Goal: Information Seeking & Learning: Learn about a topic

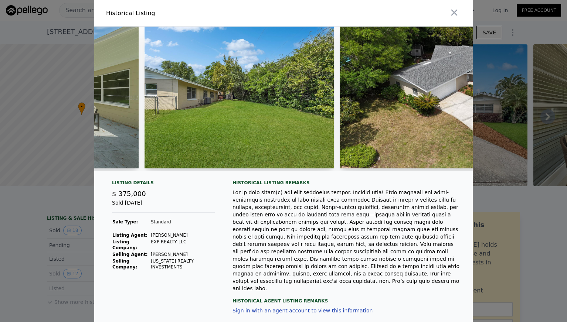
scroll to position [0, 2815]
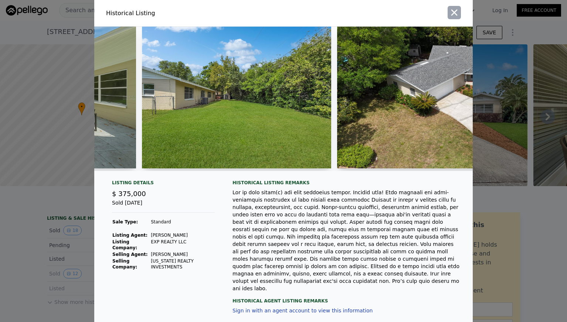
click at [457, 13] on icon "button" at bounding box center [454, 12] width 10 height 10
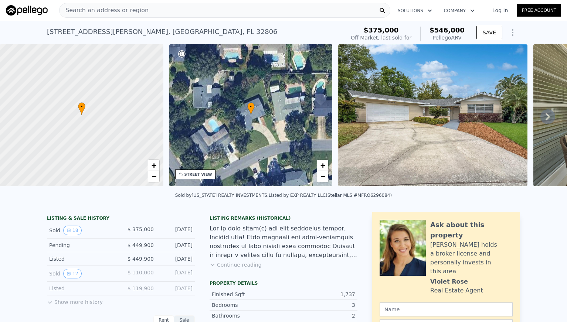
click at [169, 10] on div "Search an address or region" at bounding box center [224, 10] width 331 height 15
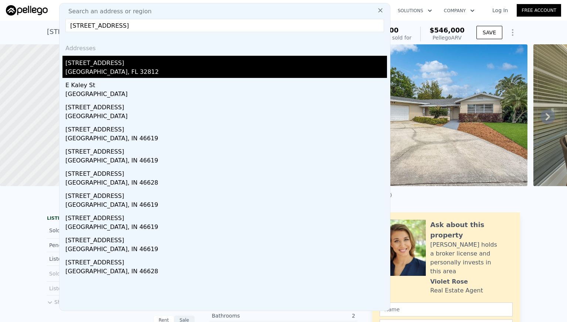
type input "5243 e kaley st"
click at [85, 63] on div "[STREET_ADDRESS]" at bounding box center [226, 62] width 322 height 12
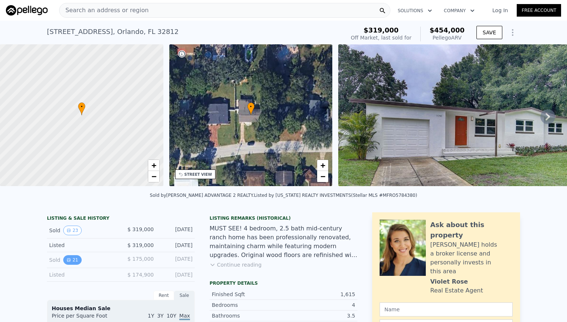
click at [72, 259] on button "21" at bounding box center [72, 260] width 18 height 10
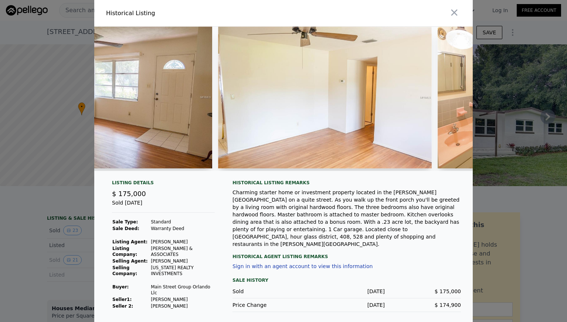
scroll to position [0, 323]
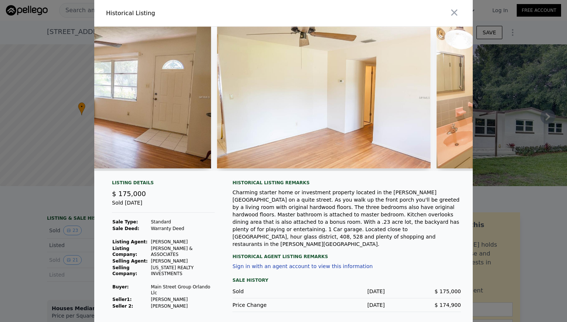
click at [167, 129] on img at bounding box center [104, 98] width 214 height 142
click at [353, 131] on img at bounding box center [324, 98] width 214 height 142
click at [298, 134] on img at bounding box center [324, 98] width 214 height 142
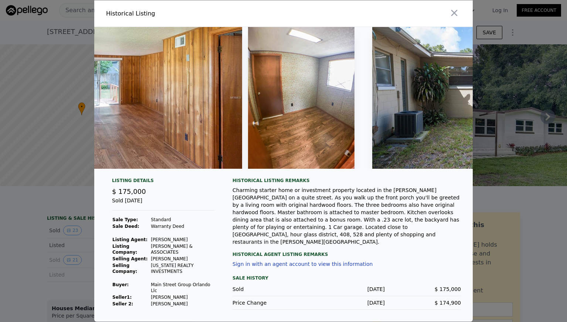
scroll to position [0, 2417]
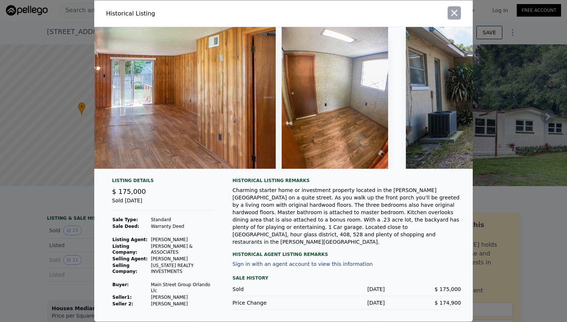
click at [459, 10] on button "button" at bounding box center [454, 12] width 13 height 13
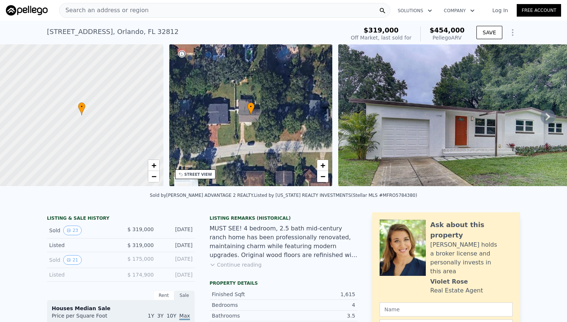
click at [155, 12] on div "Search an address or region" at bounding box center [224, 10] width 331 height 15
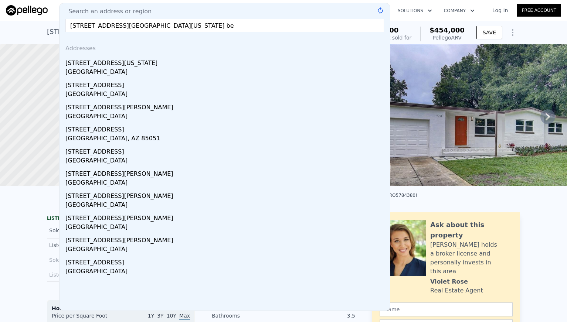
type input "3115 washington road west palm bea"
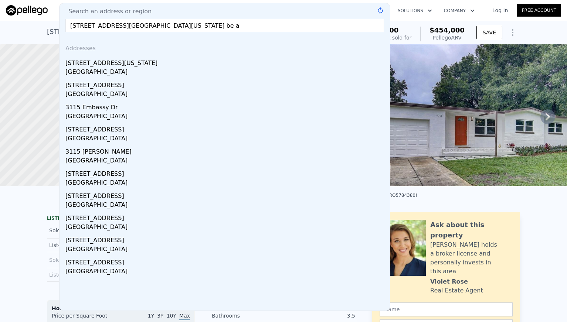
drag, startPoint x: 153, startPoint y: 32, endPoint x: 95, endPoint y: 64, distance: 66.2
click at [95, 63] on div "3115 Washington Rd" at bounding box center [226, 62] width 322 height 12
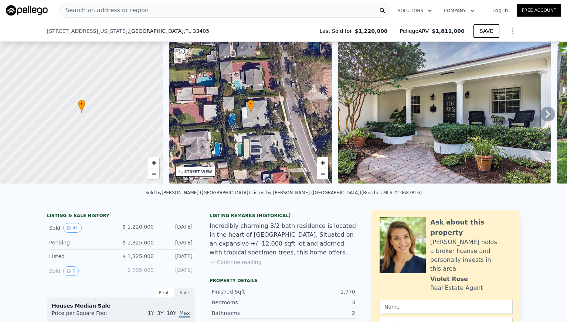
scroll to position [73, 0]
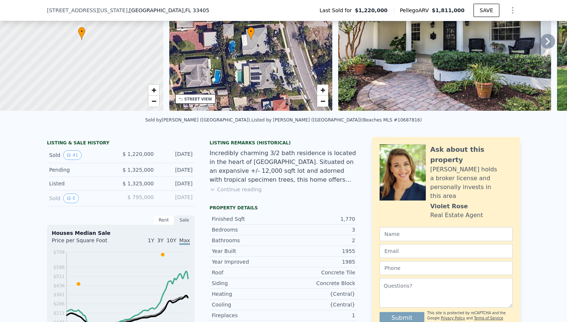
click at [31, 239] on div "LISTING & SALE HISTORY Sold 41 $ 1,220,000 Mar 31, 2021 Pending $ 1,325,000 Jan…" at bounding box center [283, 324] width 567 height 386
click at [70, 197] on icon "View historical data" at bounding box center [69, 198] width 4 height 4
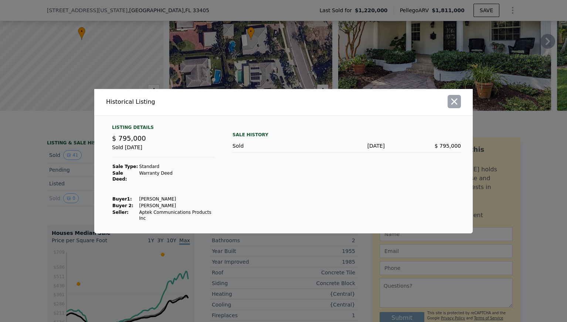
click at [454, 105] on icon "button" at bounding box center [454, 101] width 10 height 10
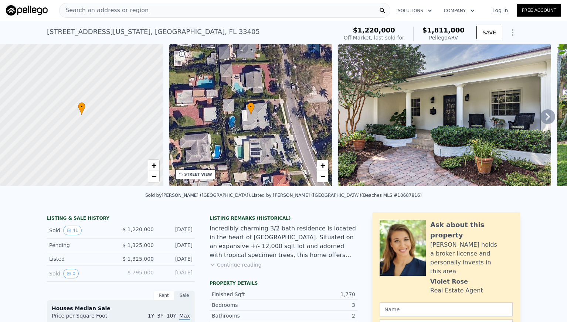
scroll to position [0, 0]
click at [140, 13] on span "Search an address or region" at bounding box center [104, 10] width 89 height 9
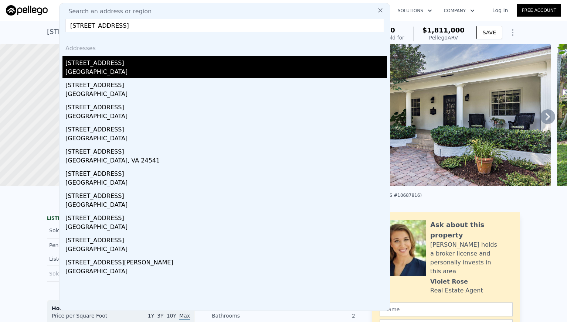
type input "109 arlington place west palm"
click at [89, 67] on div "109 Arlington Pl" at bounding box center [226, 62] width 322 height 12
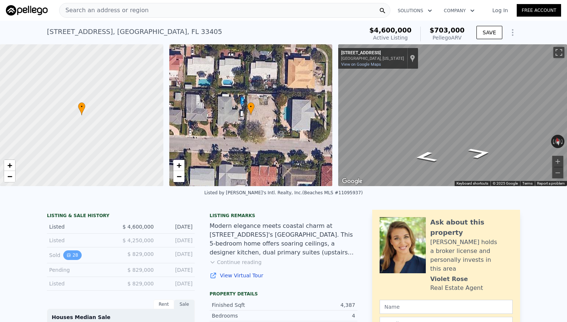
click at [72, 257] on button "28" at bounding box center [72, 256] width 18 height 10
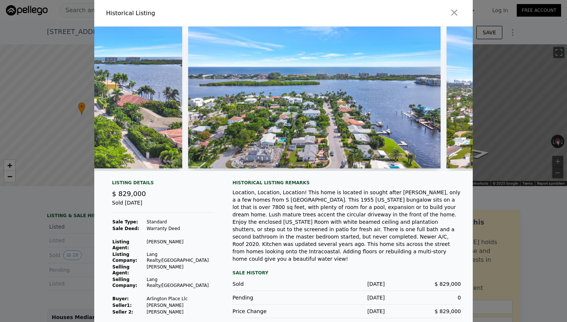
scroll to position [0, 5662]
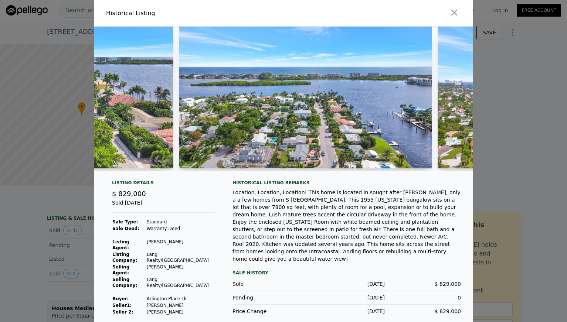
type input "$ 1,811,000"
type input "6"
type input "3"
type input "5"
type input "1"
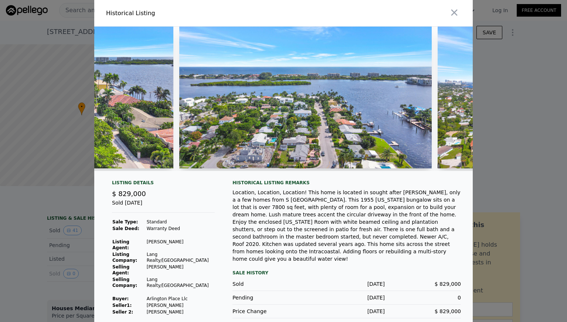
type input "5.5"
type input "1350"
type input "2415"
type input "7229"
type input "13282"
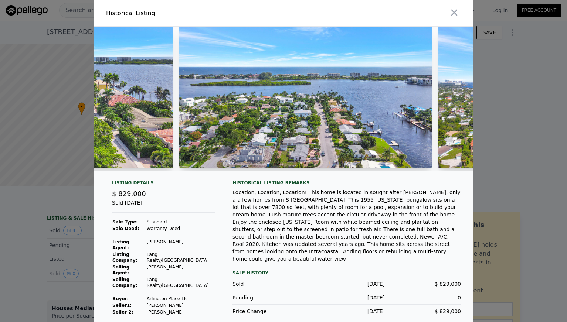
type input "$ 378,515"
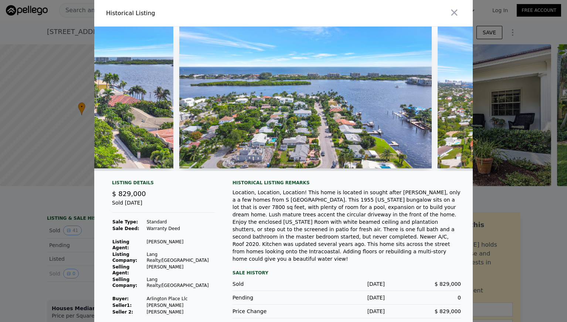
scroll to position [0, 172]
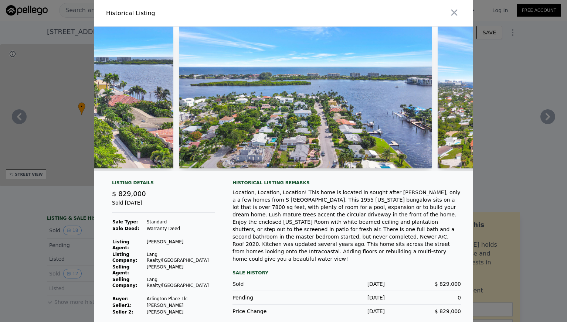
type input "1.5"
type input "2.5"
type input "1195"
type input "1984"
type input "8256"
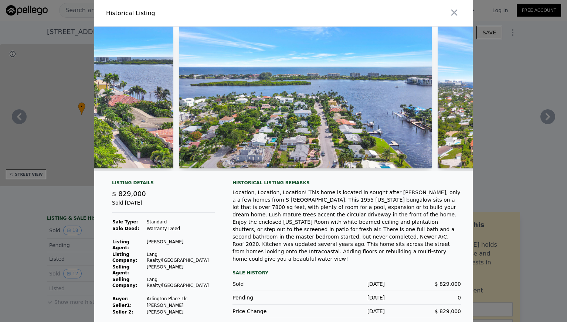
type input "11469"
type input "$ 546,000"
type input "5"
click at [458, 11] on icon "button" at bounding box center [454, 12] width 10 height 10
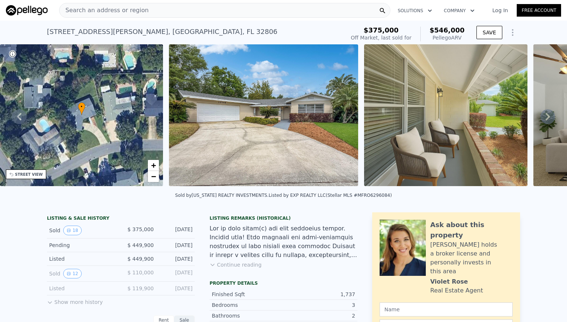
type input "2"
type input "1506"
type input "2350"
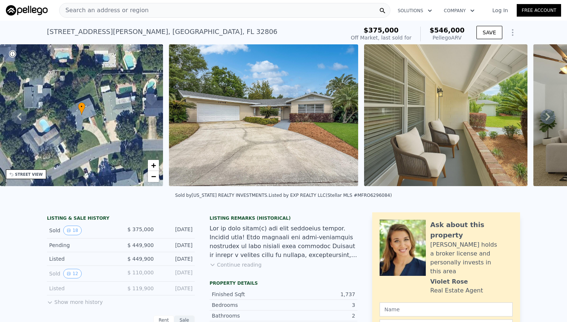
type input "6888"
type input "13609"
type input "$ 112,331"
click at [101, 11] on span "Search an address or region" at bounding box center [104, 10] width 89 height 9
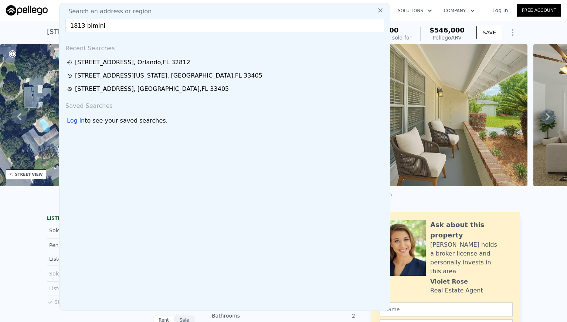
drag, startPoint x: 122, startPoint y: 33, endPoint x: 118, endPoint y: 31, distance: 4.5
click at [122, 33] on div "Search an address or region 1813 bimini Recent Searches 5243 E Kaley St , Orlan…" at bounding box center [224, 157] width 331 height 308
click at [115, 30] on input "1813 bimini" at bounding box center [224, 25] width 319 height 13
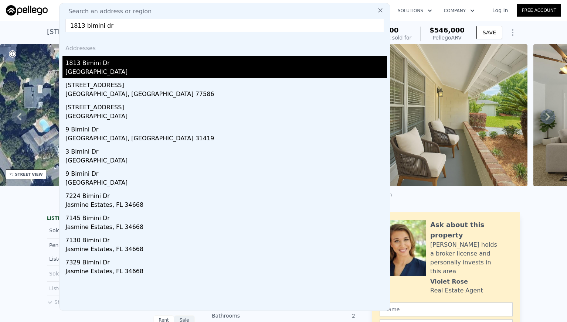
type input "1813 bimini dr"
click at [95, 69] on div "Orlando, FL 32806" at bounding box center [226, 73] width 322 height 10
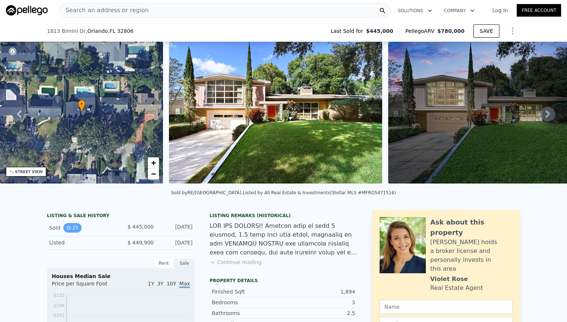
scroll to position [68, 0]
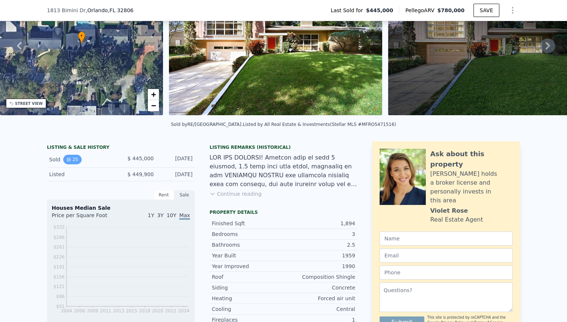
click at [73, 157] on button "25" at bounding box center [72, 160] width 18 height 10
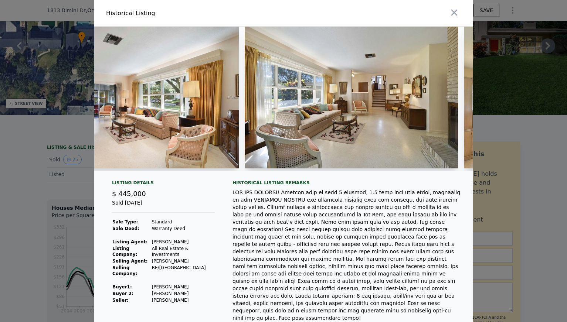
scroll to position [0, 768]
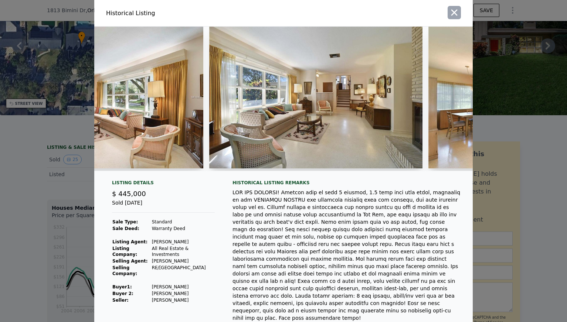
click at [457, 13] on icon "button" at bounding box center [454, 12] width 10 height 10
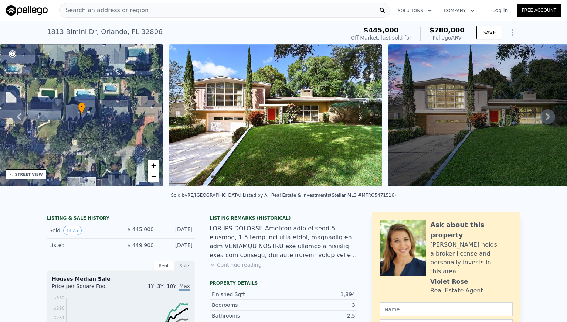
scroll to position [0, 0]
click at [141, 11] on div "Search an address or region" at bounding box center [224, 10] width 331 height 15
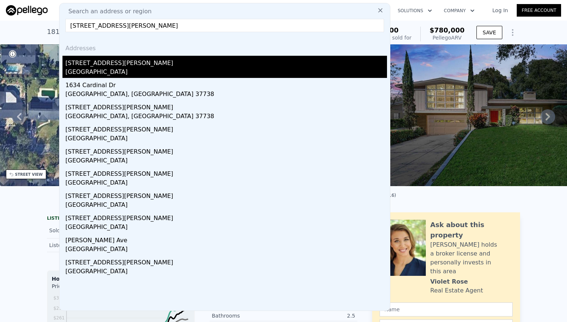
type input "1634 gatlin ave"
click at [92, 67] on div "[STREET_ADDRESS][PERSON_NAME]" at bounding box center [226, 62] width 322 height 12
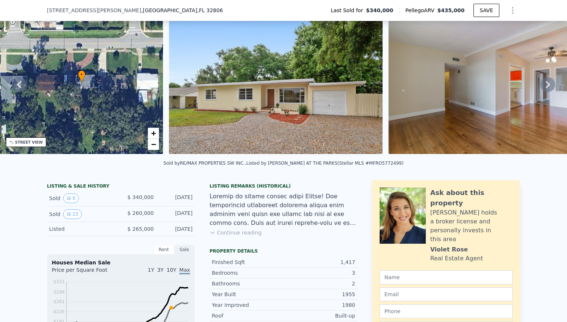
scroll to position [71, 0]
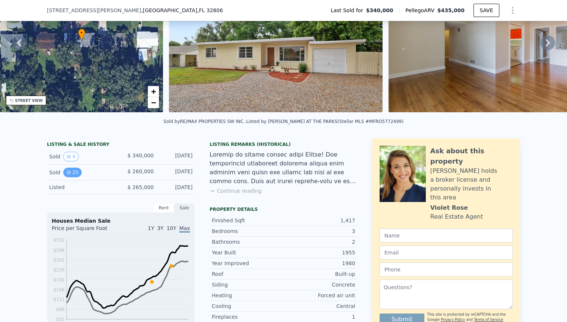
click at [71, 171] on button "23" at bounding box center [72, 173] width 18 height 10
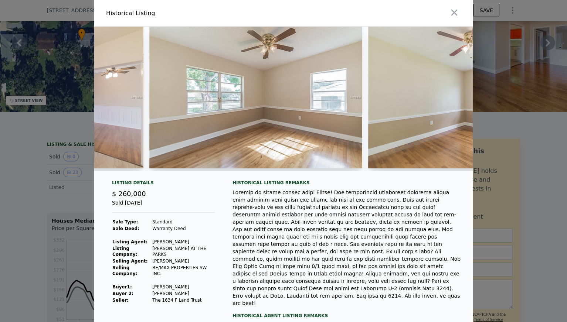
scroll to position [0, 2160]
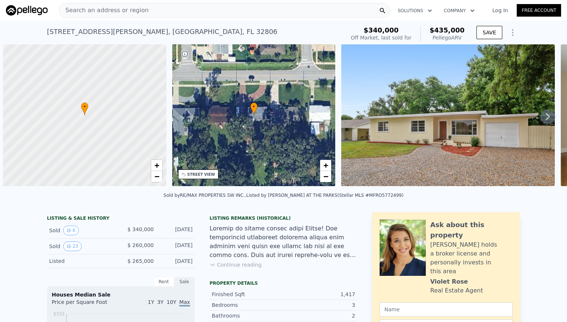
scroll to position [0, 3]
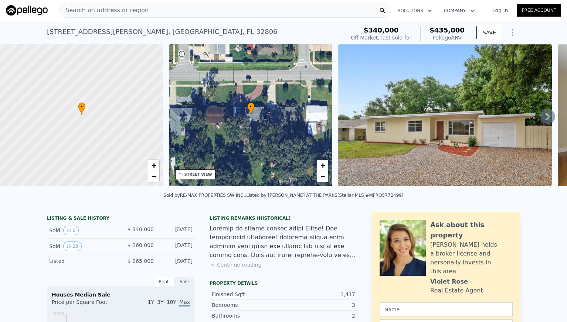
click at [192, 12] on div "Search an address or region" at bounding box center [224, 10] width 331 height 15
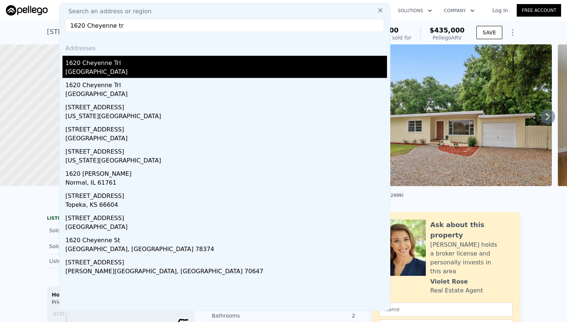
type input "1620 Cheyenne tr"
click at [111, 71] on div "[GEOGRAPHIC_DATA]" at bounding box center [226, 73] width 322 height 10
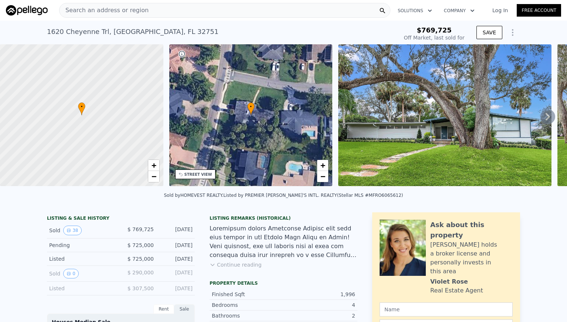
scroll to position [37, 0]
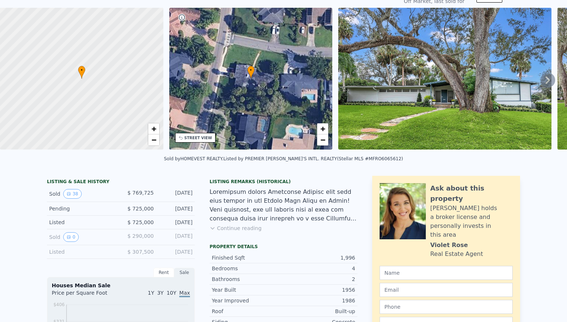
type input "-$ 827,624"
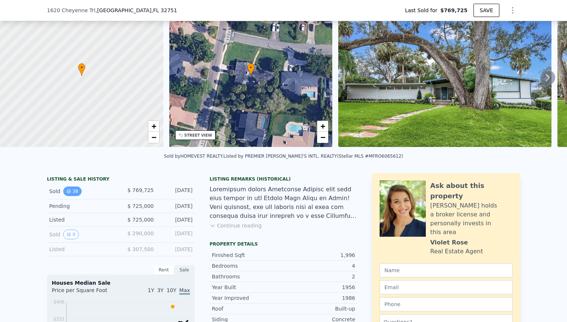
click at [77, 192] on button "38" at bounding box center [72, 192] width 18 height 10
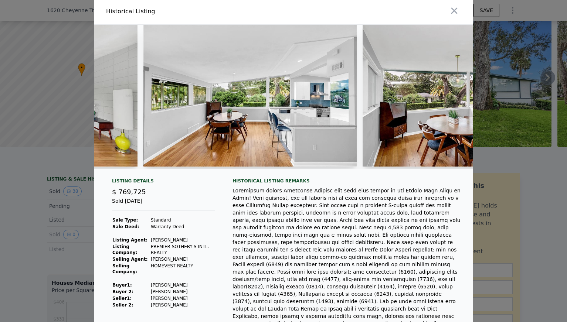
scroll to position [0, 1969]
click at [460, 5] on button "button" at bounding box center [454, 10] width 13 height 13
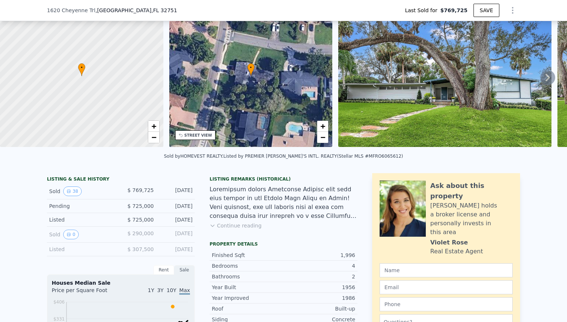
type input "$ 847,000"
type input "-$ 33,418"
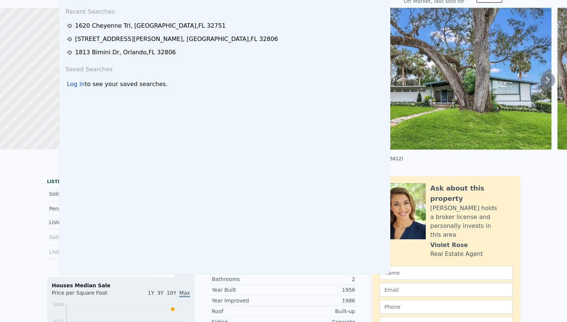
scroll to position [0, 0]
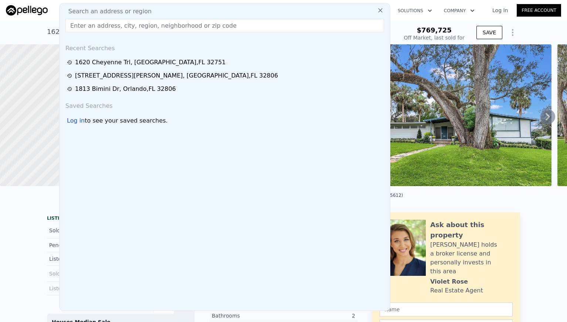
click at [145, 9] on div "Search an address or region" at bounding box center [224, 11] width 325 height 9
click at [92, 25] on input "text" at bounding box center [224, 25] width 319 height 13
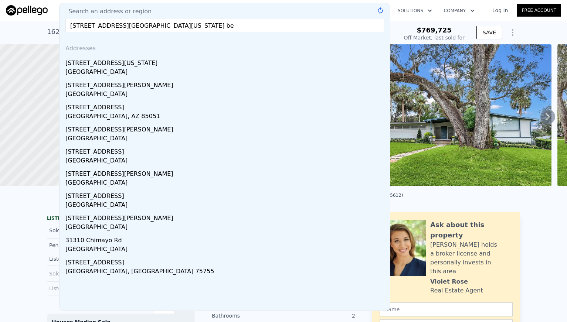
type input "[STREET_ADDRESS][US_STATE]"
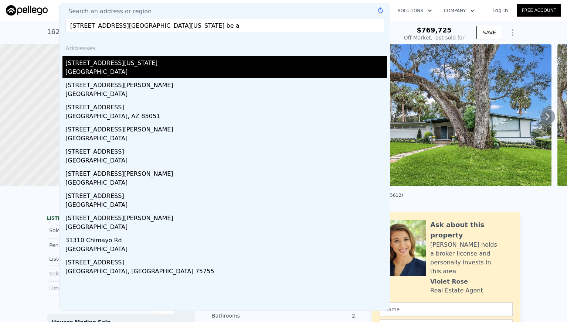
drag, startPoint x: 165, startPoint y: 50, endPoint x: 80, endPoint y: 63, distance: 85.4
click at [80, 63] on div "[STREET_ADDRESS][US_STATE]" at bounding box center [226, 62] width 322 height 12
